Goal: Task Accomplishment & Management: Manage account settings

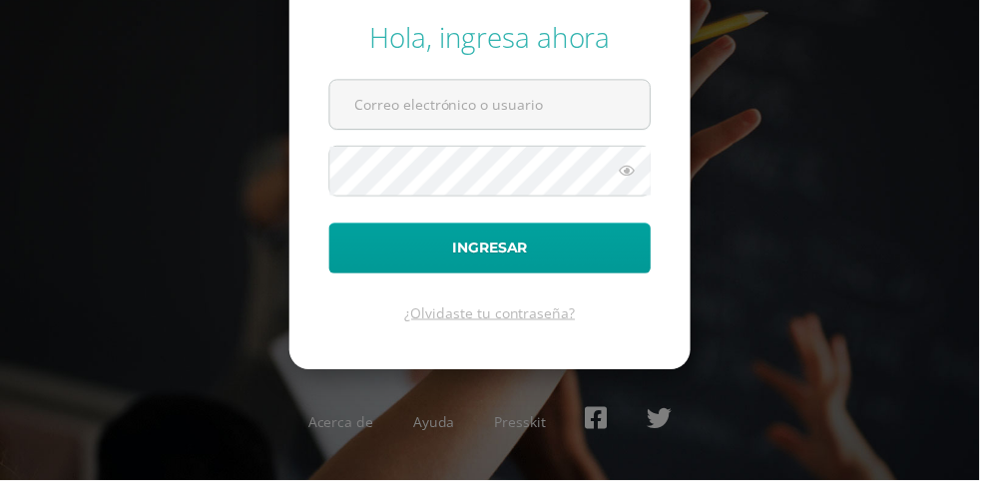
click at [438, 130] on input "text" at bounding box center [493, 105] width 322 height 49
type input "[EMAIL_ADDRESS][DOMAIN_NAME]"
click at [331, 225] on button "Ingresar" at bounding box center [493, 250] width 324 height 51
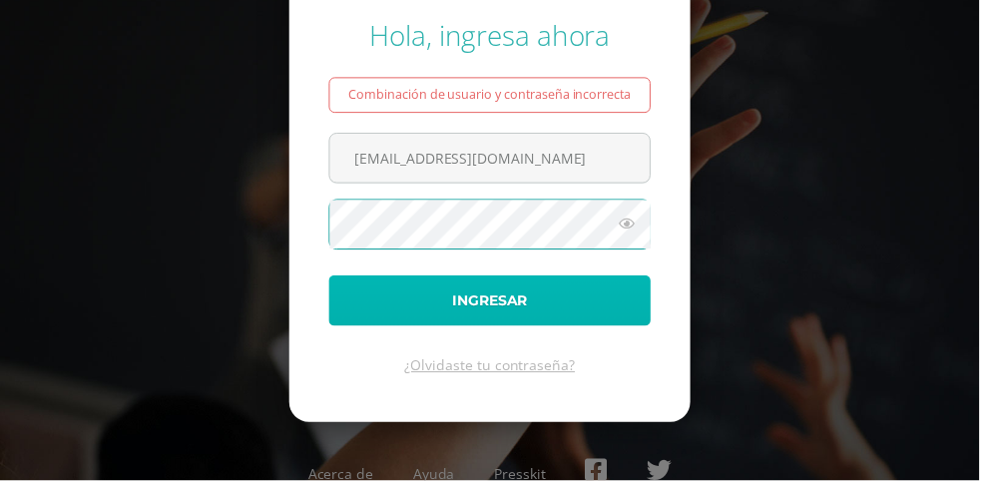
click at [526, 328] on button "Ingresar" at bounding box center [493, 302] width 324 height 51
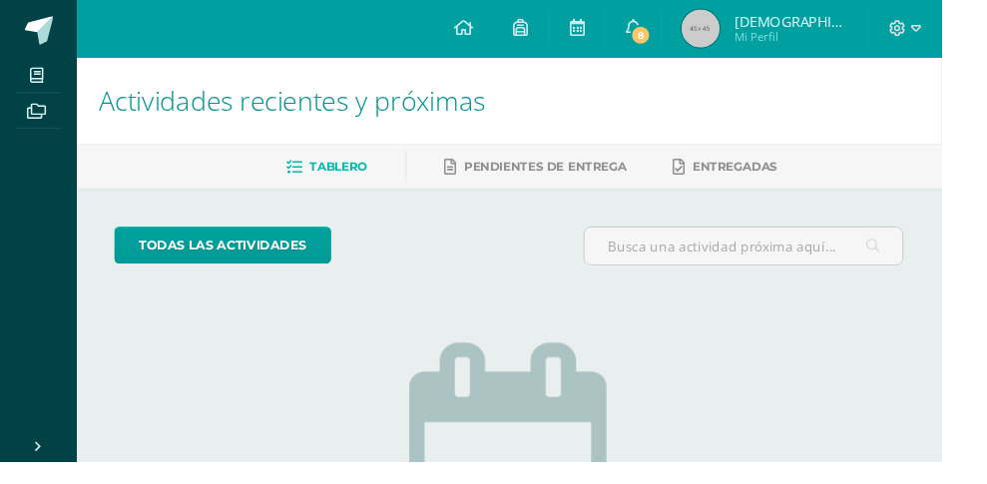
click at [0, 218] on ul "Mis cursos Archivos" at bounding box center [40, 252] width 80 height 384
click at [683, 37] on span "8" at bounding box center [672, 37] width 22 height 22
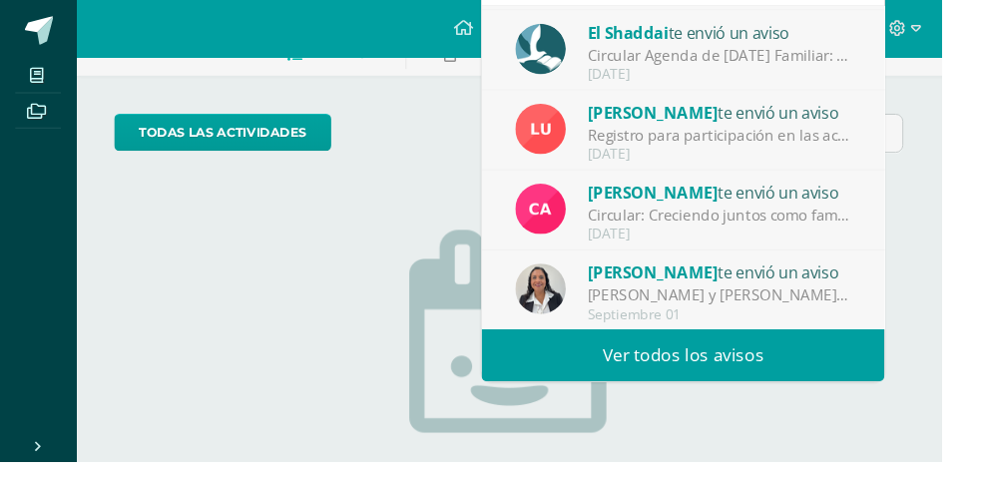
scroll to position [133, 0]
